Goal: Task Accomplishment & Management: Use online tool/utility

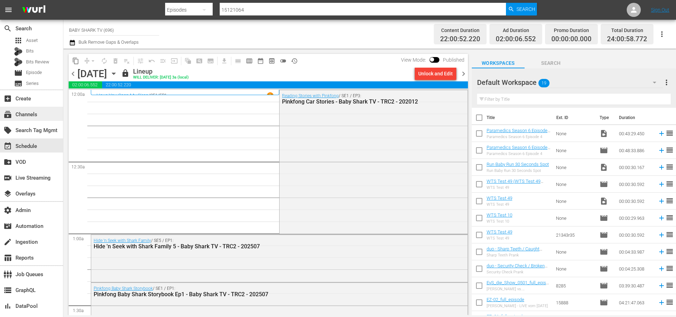
click at [29, 116] on div "subscriptions Channels" at bounding box center [19, 113] width 39 height 6
type input "Sony One Cinema USH"
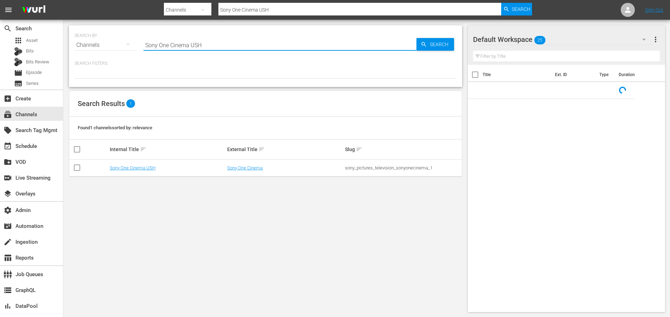
drag, startPoint x: 219, startPoint y: 49, endPoint x: 128, endPoint y: 44, distance: 90.5
click at [128, 44] on div "SEARCH BY Search By Channels Search ID, Title, Description, Keywords, or Catego…" at bounding box center [266, 40] width 382 height 25
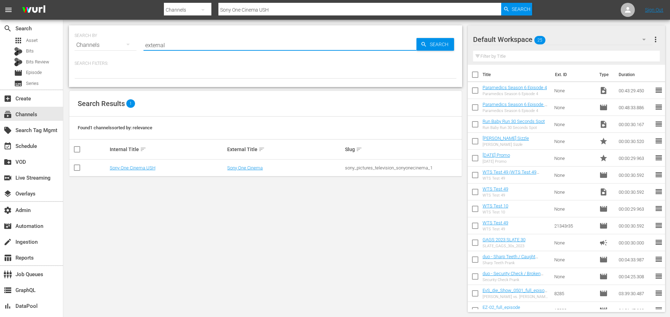
type input "external"
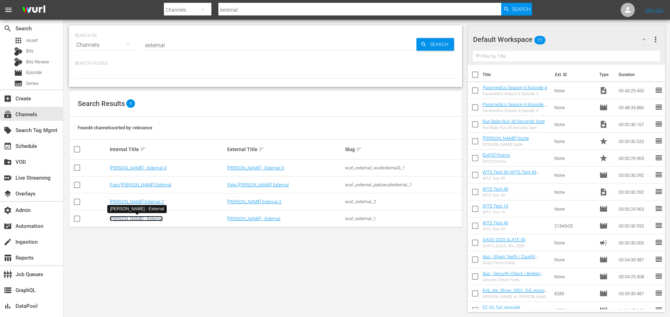
click at [124, 220] on link "[PERSON_NAME] - External" at bounding box center [136, 218] width 53 height 5
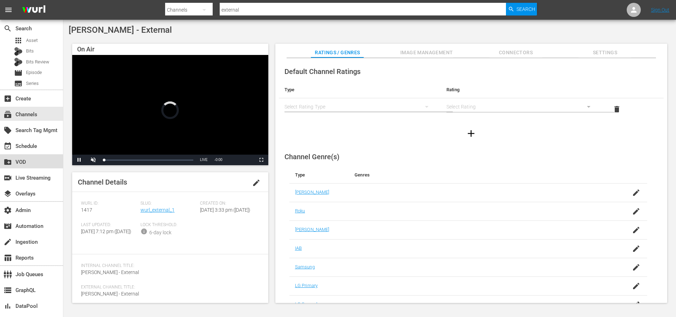
click at [31, 163] on div "create_new_folder VOD" at bounding box center [19, 161] width 39 height 6
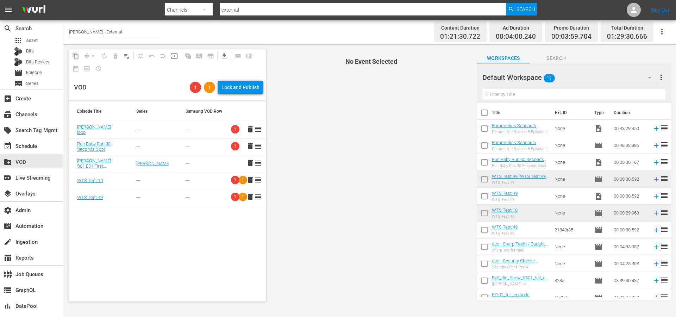
click at [247, 198] on span "delete" at bounding box center [250, 196] width 8 height 8
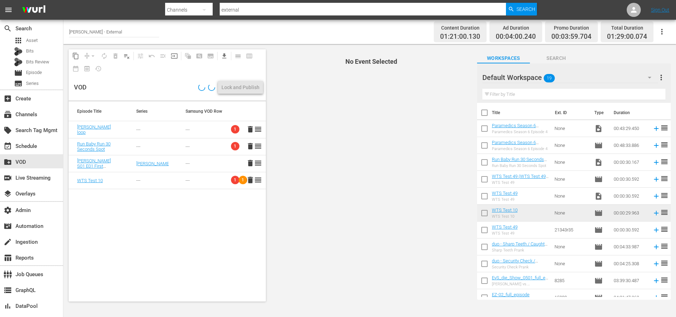
click at [248, 181] on span "delete" at bounding box center [250, 180] width 8 height 8
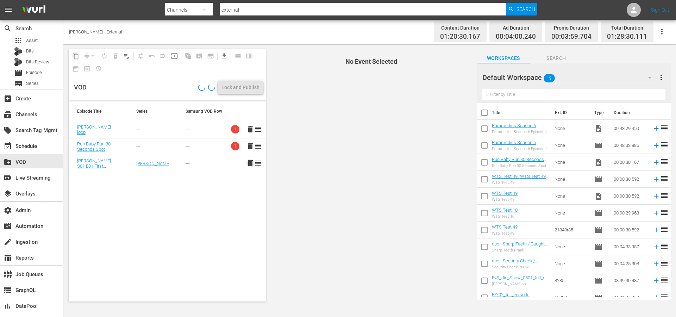
click at [246, 163] on span "delete" at bounding box center [250, 163] width 8 height 8
click at [246, 147] on span "delete" at bounding box center [250, 146] width 8 height 8
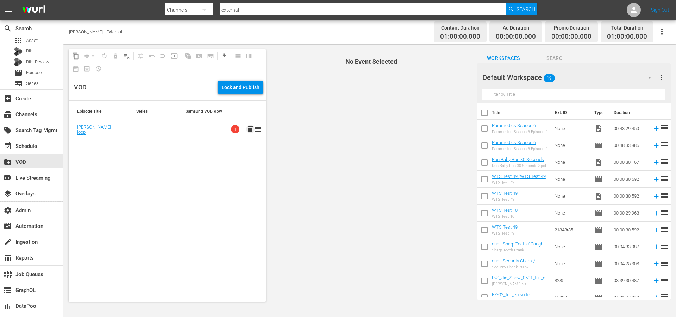
click at [246, 131] on span "delete" at bounding box center [250, 129] width 8 height 8
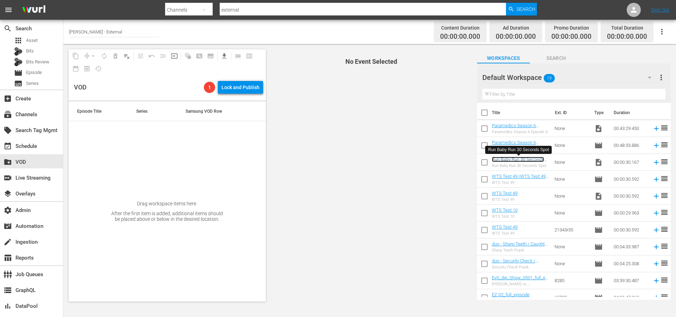
click at [507, 160] on link "Run Baby Run 30 Seconds Spot" at bounding box center [518, 162] width 52 height 11
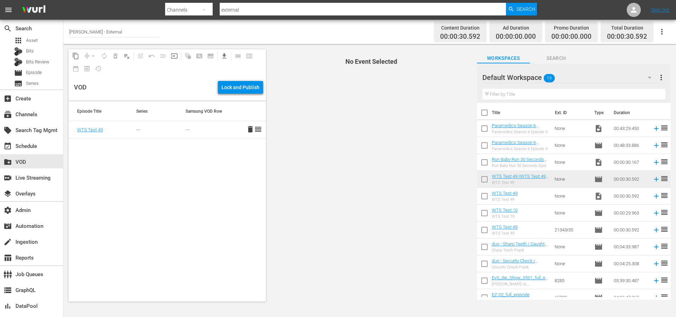
click at [246, 129] on span "delete" at bounding box center [250, 129] width 8 height 8
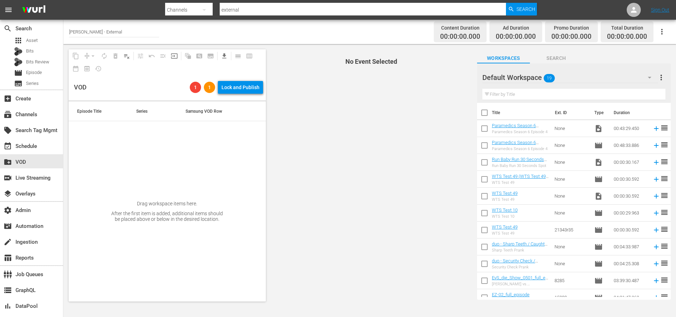
click at [485, 161] on input "checkbox" at bounding box center [484, 163] width 15 height 15
checkbox input "true"
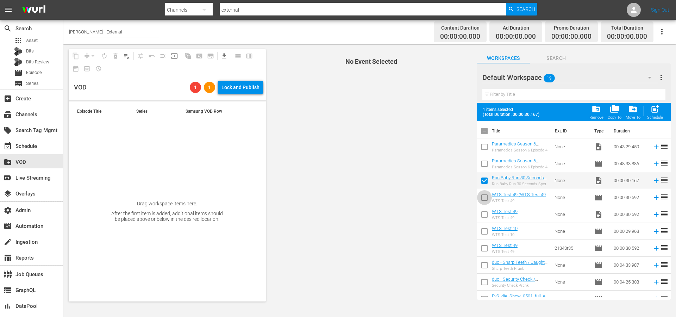
click at [484, 196] on input "checkbox" at bounding box center [484, 198] width 15 height 15
checkbox input "true"
click at [483, 179] on input "checkbox" at bounding box center [484, 182] width 15 height 15
checkbox input "false"
click at [485, 198] on input "checkbox" at bounding box center [484, 198] width 15 height 15
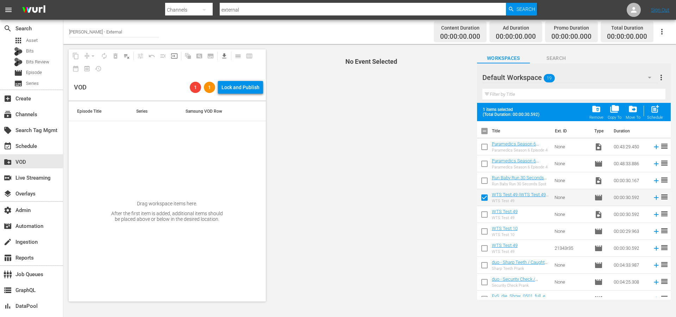
checkbox input "false"
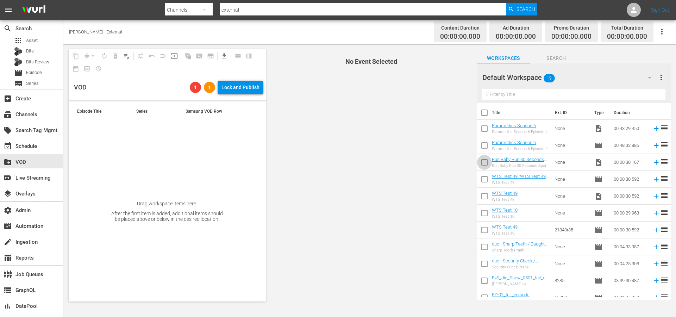
click at [486, 161] on input "checkbox" at bounding box center [484, 163] width 15 height 15
checkbox input "true"
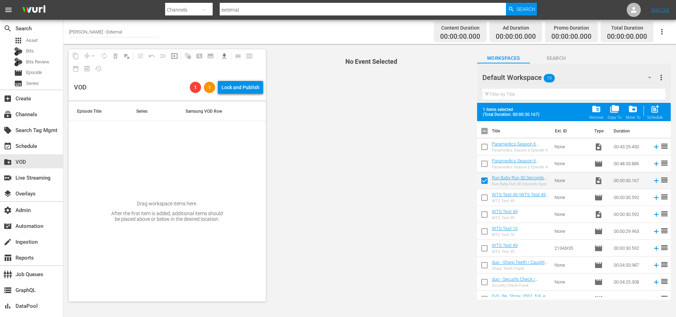
click at [484, 198] on input "checkbox" at bounding box center [484, 198] width 15 height 15
checkbox input "true"
click at [485, 232] on input "checkbox" at bounding box center [484, 232] width 15 height 15
checkbox input "true"
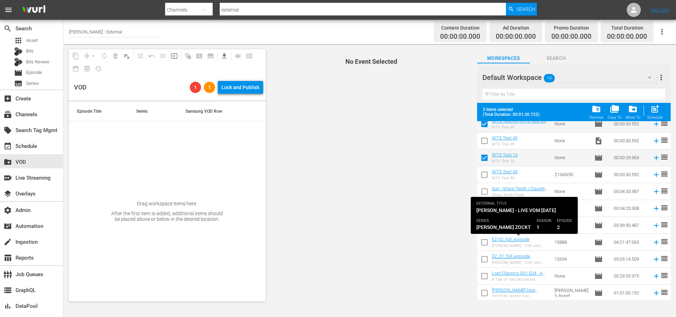
scroll to position [126, 0]
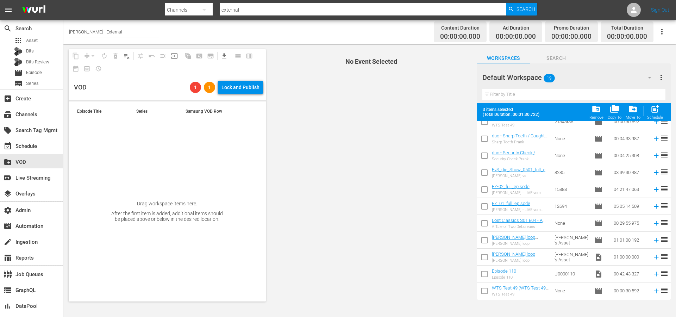
click at [483, 240] on input "checkbox" at bounding box center [484, 241] width 15 height 15
checkbox input "true"
click at [656, 110] on span "post_add" at bounding box center [655, 109] width 10 height 10
checkbox input "false"
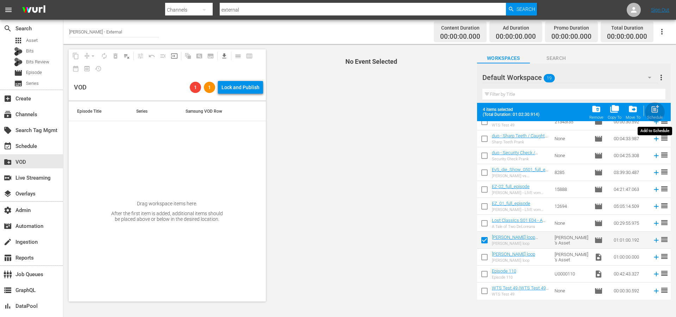
checkbox input "false"
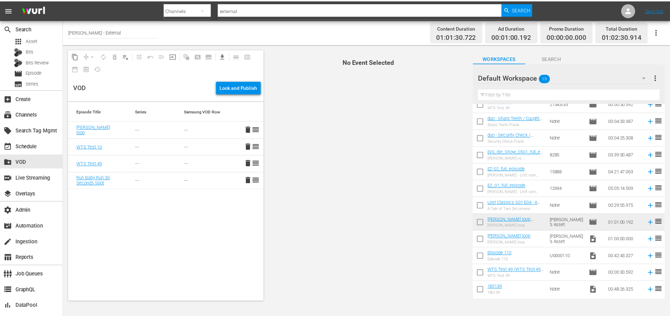
scroll to position [0, 0]
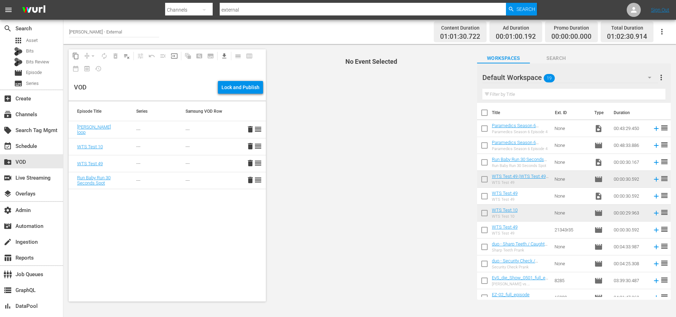
click at [666, 33] on button "button" at bounding box center [661, 31] width 17 height 17
click at [602, 71] on div "Channel JSON (S3Redir)" at bounding box center [614, 70] width 68 height 13
click at [16, 110] on div "subscriptions Channels" at bounding box center [19, 113] width 39 height 6
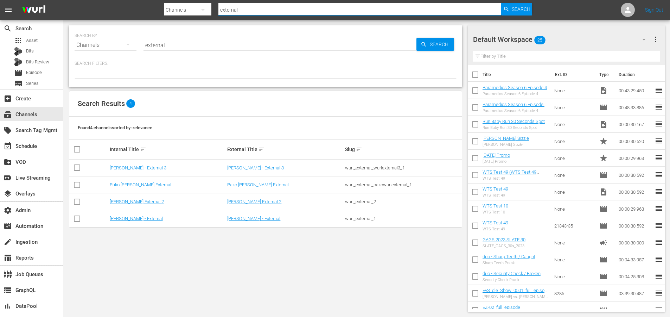
drag, startPoint x: 241, startPoint y: 10, endPoint x: 206, endPoint y: 10, distance: 35.2
click at [206, 10] on div "Search By Channels Search ID, Title, Description, Keywords, or Category externa…" at bounding box center [348, 9] width 369 height 17
type input "autentic"
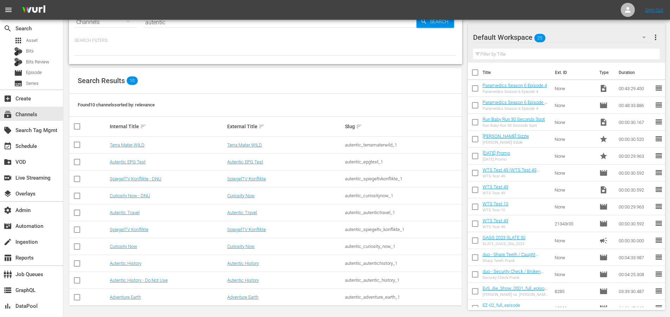
scroll to position [25, 0]
click at [124, 294] on link "Adventure Earth" at bounding box center [125, 294] width 31 height 5
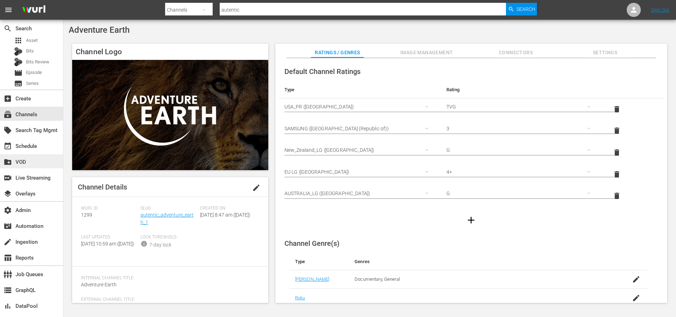
click at [27, 163] on div "create_new_folder VOD" at bounding box center [19, 161] width 39 height 6
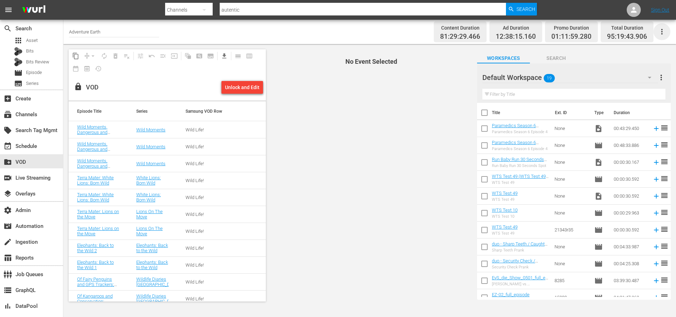
click at [662, 35] on icon "button" at bounding box center [661, 31] width 8 height 8
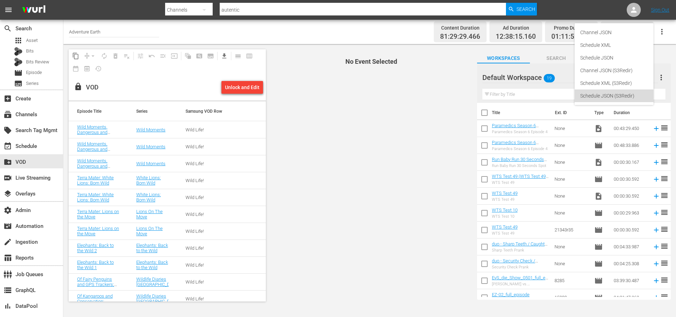
click at [594, 94] on div "Schedule JSON (S3Redir)" at bounding box center [614, 95] width 68 height 13
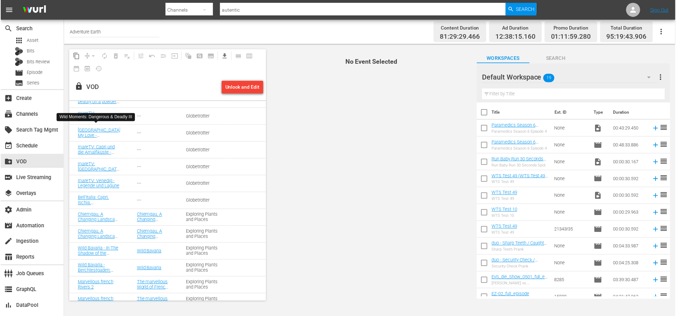
scroll to position [1509, 0]
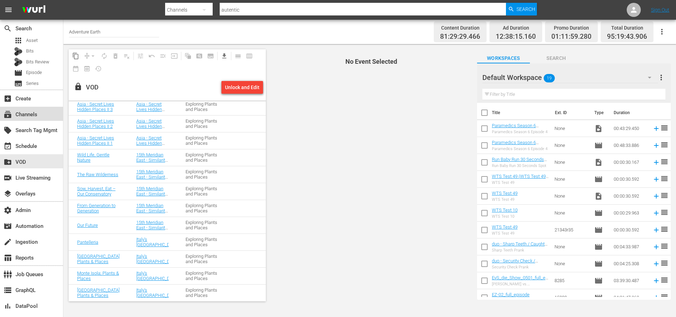
click at [22, 116] on div "subscriptions Channels" at bounding box center [19, 113] width 39 height 6
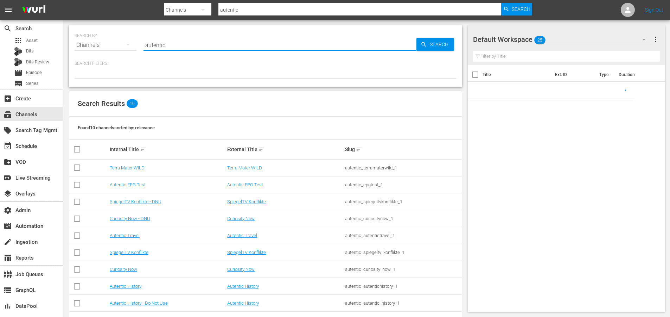
click at [184, 42] on input "autentic" at bounding box center [280, 45] width 273 height 17
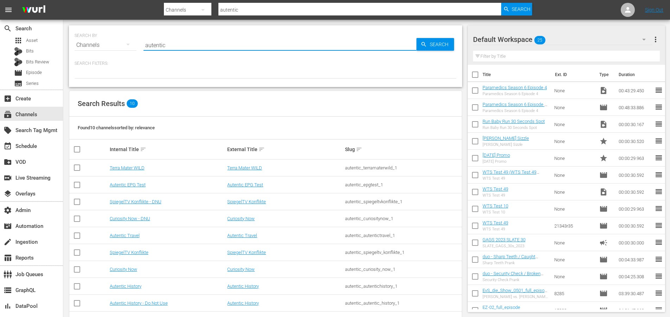
click at [182, 47] on input "autentic" at bounding box center [280, 45] width 273 height 17
type input "Upload"
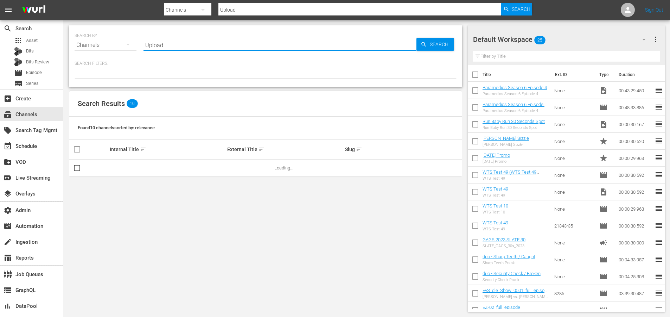
type input "Upload"
click at [119, 165] on link "Upload" at bounding box center [117, 167] width 14 height 5
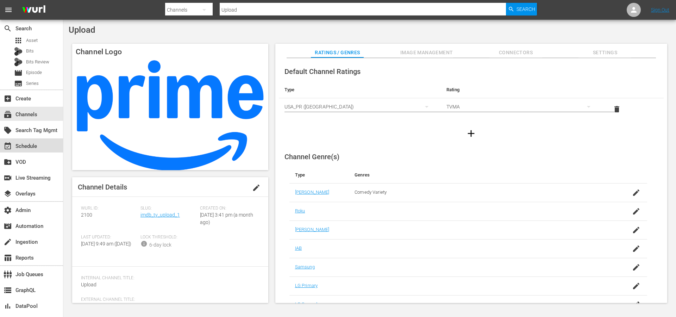
click at [39, 146] on div "event_available Schedule" at bounding box center [31, 145] width 63 height 14
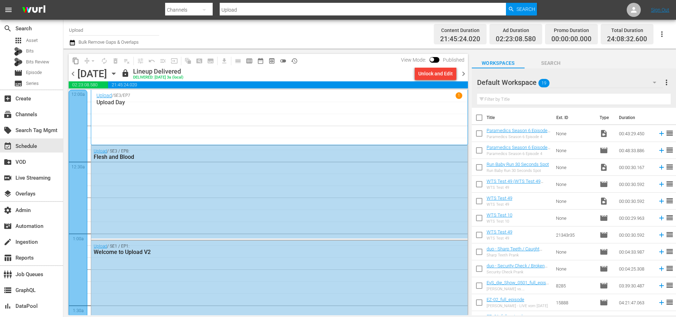
click at [664, 34] on icon "button" at bounding box center [661, 34] width 8 height 8
click at [616, 72] on div "Channel JSON (S3Redir)" at bounding box center [614, 73] width 68 height 13
click at [663, 35] on icon "button" at bounding box center [661, 34] width 8 height 8
click at [612, 72] on div "Channel JSON (S3Redir)" at bounding box center [614, 73] width 68 height 13
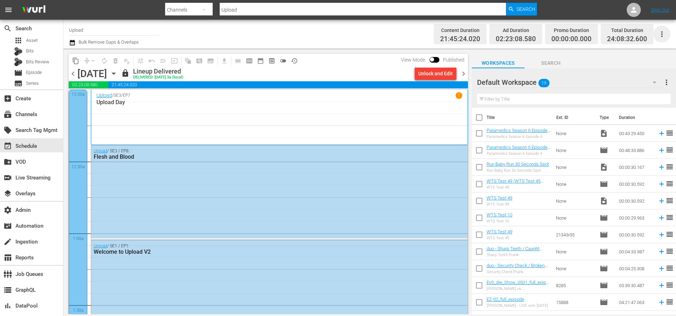
click at [658, 32] on icon "button" at bounding box center [661, 34] width 8 height 8
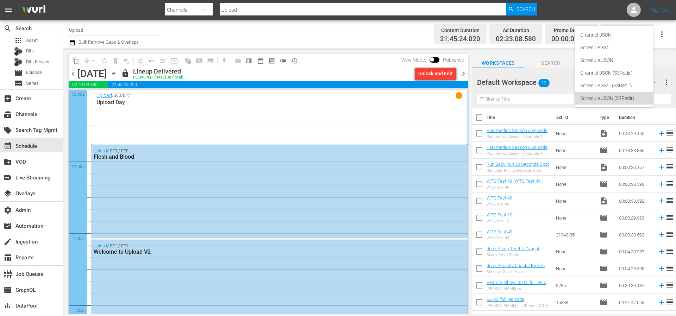
click at [599, 97] on div "Schedule JSON (S3Redir)" at bounding box center [614, 98] width 68 height 13
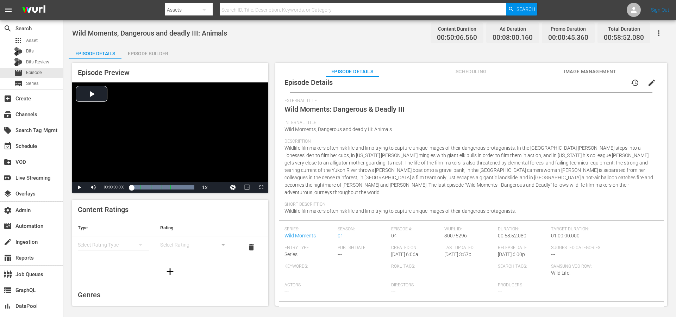
scroll to position [16, 0]
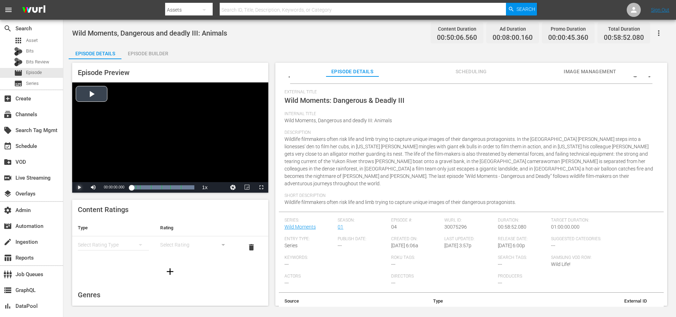
click at [79, 187] on span "Video Player" at bounding box center [79, 187] width 0 height 0
drag, startPoint x: 114, startPoint y: 188, endPoint x: 110, endPoint y: 188, distance: 4.2
click at [110, 188] on div "Volume Level" at bounding box center [106, 187] width 9 height 1
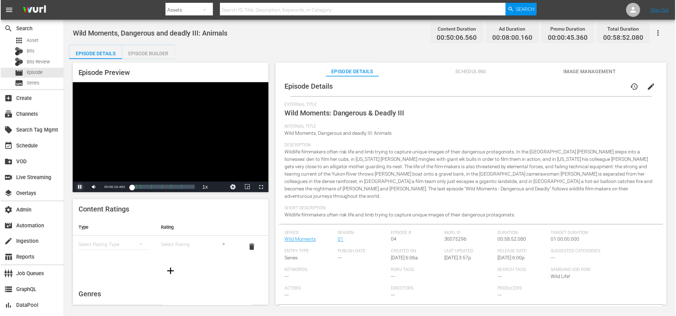
scroll to position [0, 0]
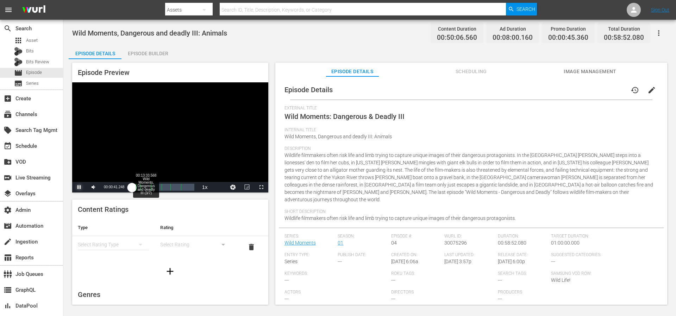
click at [146, 187] on div "00:13:33.568 Wild Moments, Dangerous and deadly III (3/7)" at bounding box center [146, 187] width 0 height 7
